Goal: Navigation & Orientation: Find specific page/section

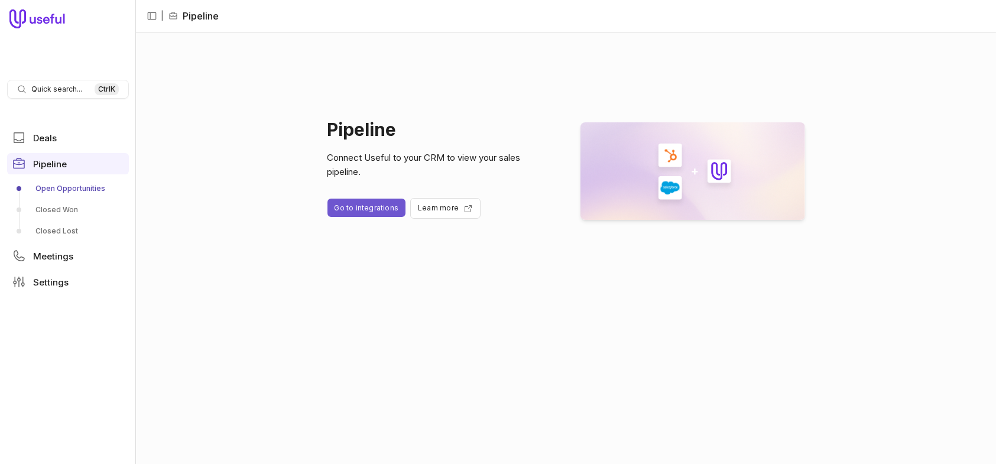
click at [70, 183] on link "Open Opportunities" at bounding box center [68, 188] width 122 height 19
click at [45, 139] on span "Deals" at bounding box center [45, 138] width 24 height 9
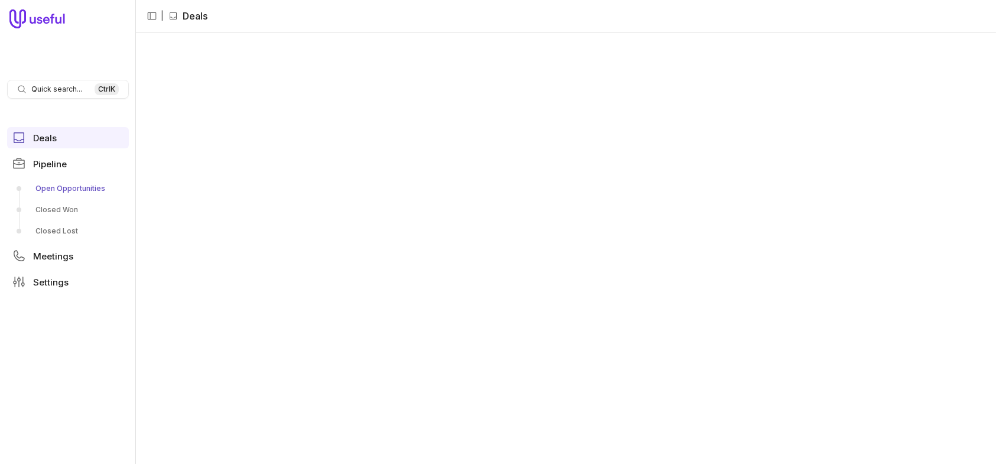
click at [57, 190] on link "Open Opportunities" at bounding box center [68, 188] width 122 height 19
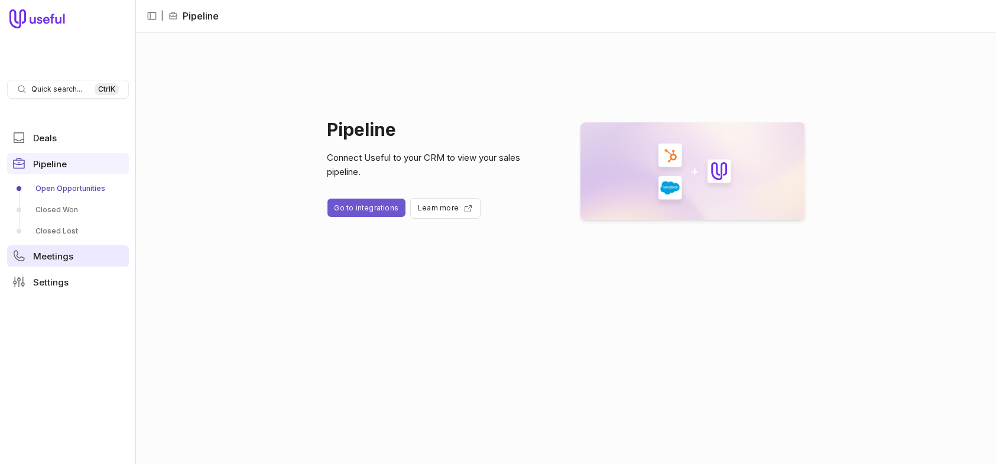
click at [50, 256] on span "Meetings" at bounding box center [53, 256] width 40 height 9
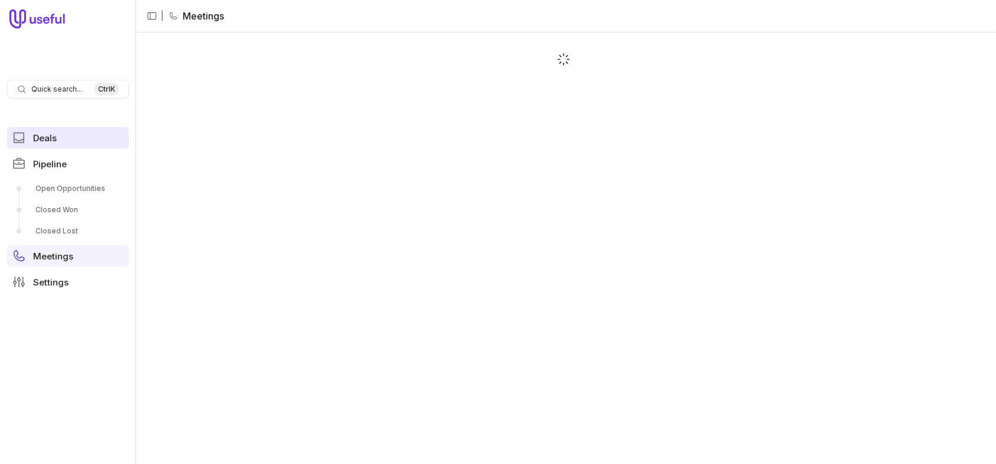
click at [44, 135] on span "Deals" at bounding box center [45, 138] width 24 height 9
click at [54, 18] on icon at bounding box center [37, 18] width 56 height 19
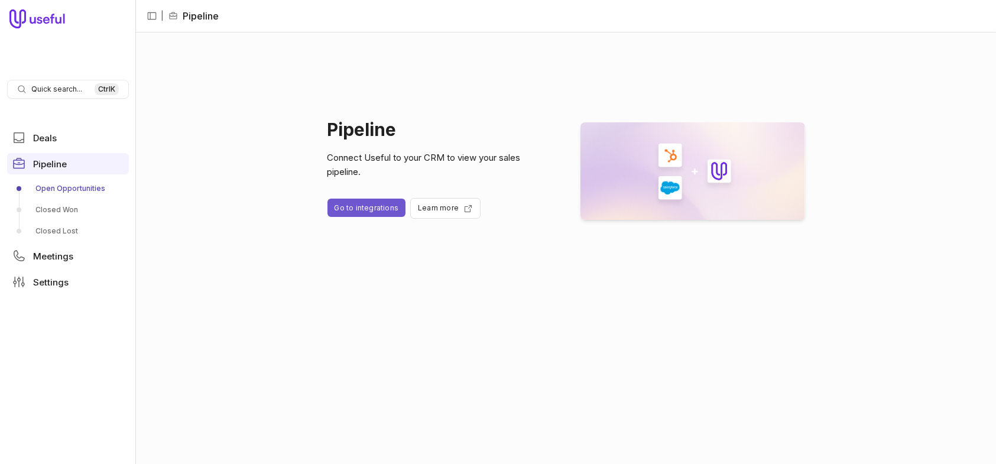
click at [357, 208] on link "Go to integrations" at bounding box center [366, 208] width 79 height 18
